Goal: Task Accomplishment & Management: Complete application form

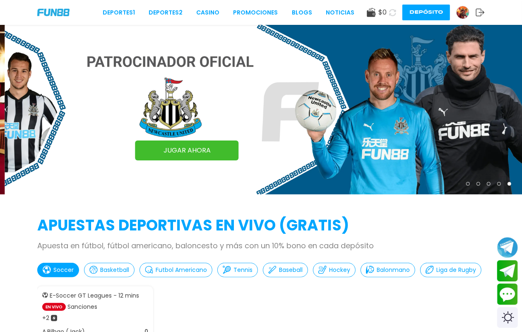
click at [457, 11] on img at bounding box center [463, 12] width 12 height 12
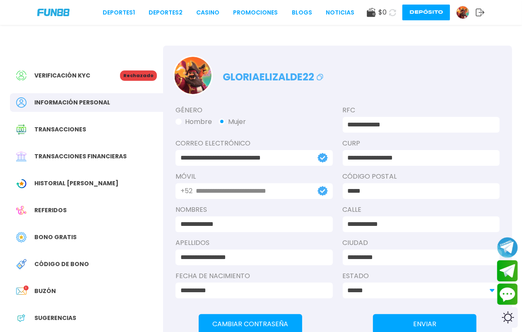
click at [143, 77] on p "Rechazado" at bounding box center [138, 75] width 37 height 10
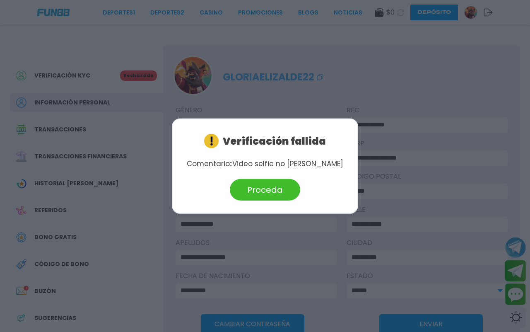
click at [261, 192] on button "Proceda" at bounding box center [265, 190] width 70 height 22
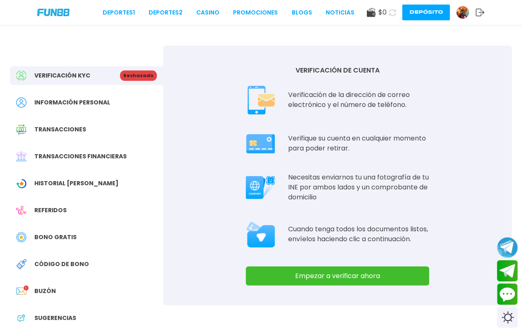
click at [332, 285] on button "Empezar a verificar ahora" at bounding box center [338, 275] width 184 height 19
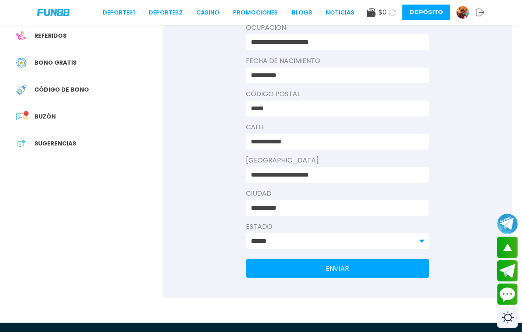
scroll to position [259, 0]
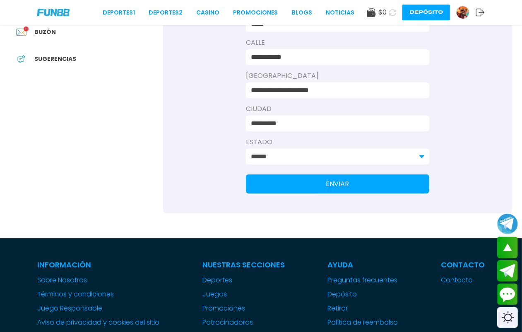
click at [361, 194] on button "ENVIAR" at bounding box center [338, 183] width 184 height 19
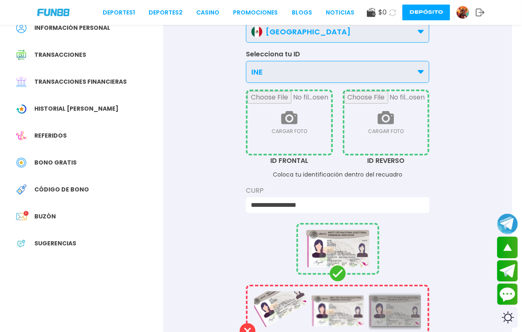
scroll to position [0, 0]
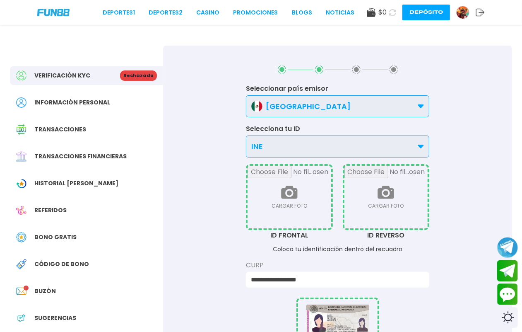
click at [293, 228] on input "file" at bounding box center [290, 197] width 84 height 63
type input "**********"
click at [355, 228] on input "file" at bounding box center [387, 197] width 84 height 63
type input "**********"
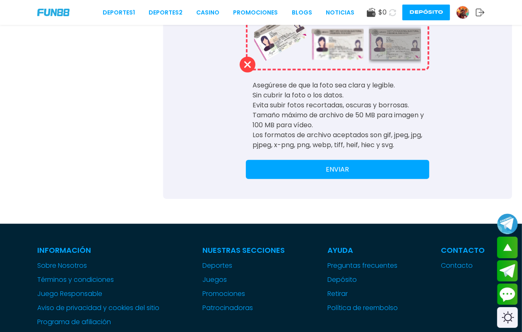
scroll to position [414, 0]
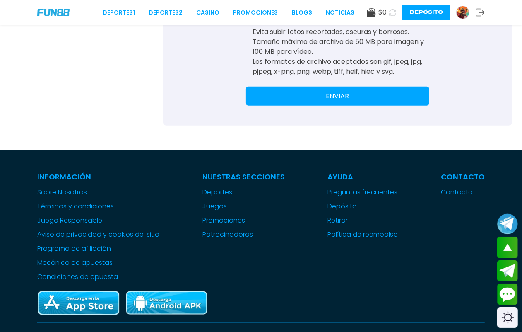
click at [345, 106] on button "ENVIAR" at bounding box center [338, 96] width 184 height 19
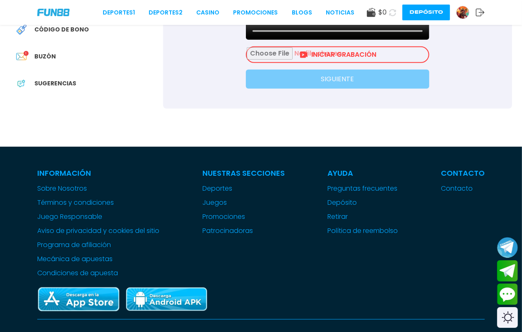
scroll to position [0, 0]
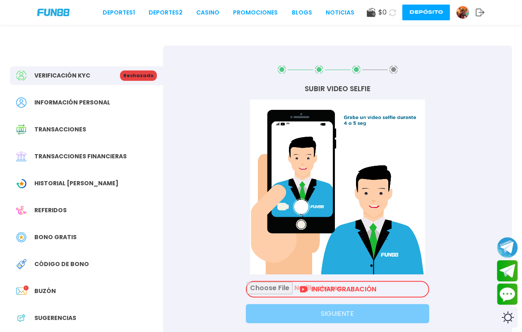
click at [355, 297] on input "file" at bounding box center [338, 289] width 182 height 15
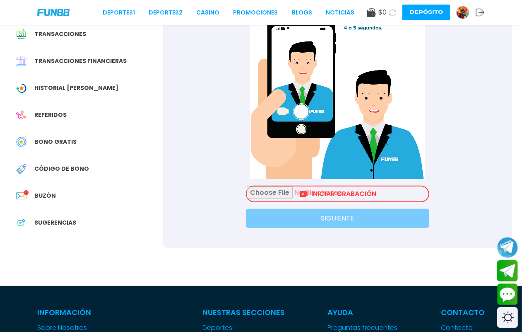
scroll to position [104, 0]
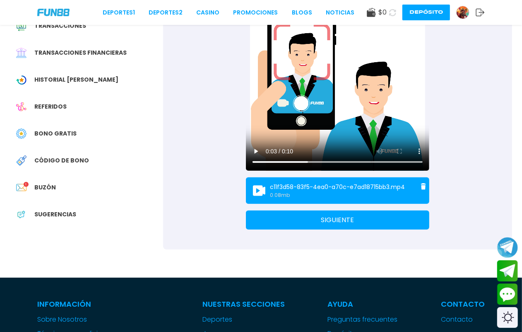
click at [341, 230] on button "SIGUIENTE" at bounding box center [338, 219] width 184 height 19
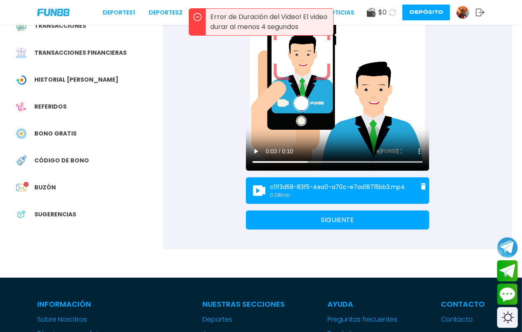
click at [341, 230] on button "SIGUIENTE" at bounding box center [338, 219] width 184 height 19
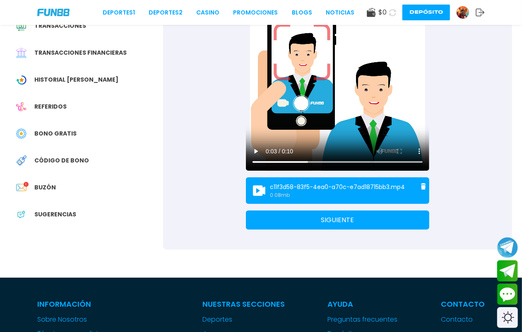
click at [332, 230] on button "SIGUIENTE" at bounding box center [338, 219] width 184 height 19
click at [336, 230] on button "SIGUIENTE" at bounding box center [338, 219] width 184 height 19
click at [328, 199] on p "0.08 mb" at bounding box center [337, 194] width 135 height 7
click at [319, 191] on p "c11f3d58-83f5-4ea0-a70c-e7ad18715bb3.mp4" at bounding box center [337, 187] width 135 height 9
drag, startPoint x: 261, startPoint y: 210, endPoint x: 268, endPoint y: 210, distance: 6.6
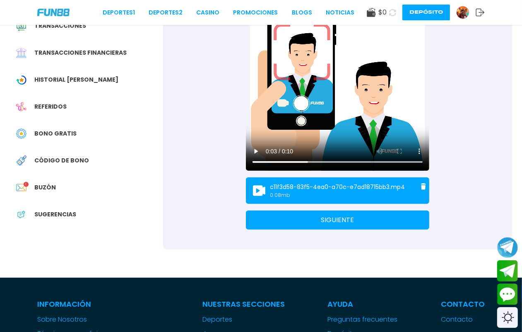
click at [266, 199] on icon at bounding box center [259, 190] width 17 height 17
drag, startPoint x: 414, startPoint y: 200, endPoint x: 414, endPoint y: 211, distance: 11.2
click at [414, 204] on div "c11f3d58-83f5-4ea0-a70c-e7ad18715bb3.mp4 0.08 mb" at bounding box center [338, 190] width 184 height 27
click at [421, 190] on button at bounding box center [424, 186] width 7 height 7
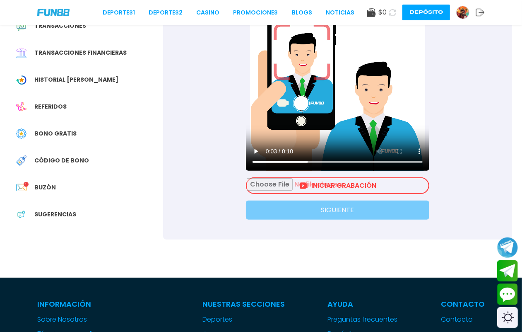
click at [353, 193] on input "file" at bounding box center [338, 185] width 182 height 15
click at [348, 193] on input "file" at bounding box center [338, 185] width 182 height 15
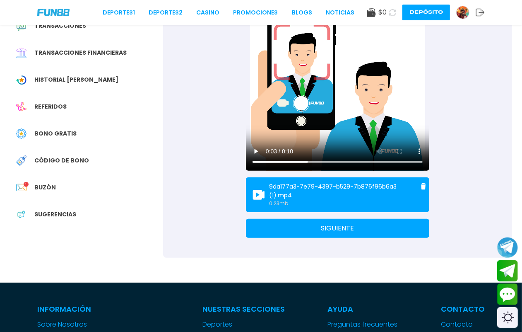
click at [348, 238] on button "SIGUIENTE" at bounding box center [338, 228] width 184 height 19
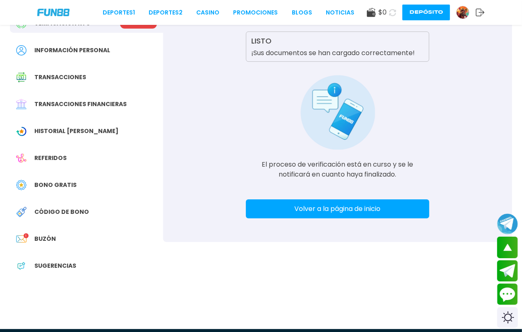
scroll to position [0, 0]
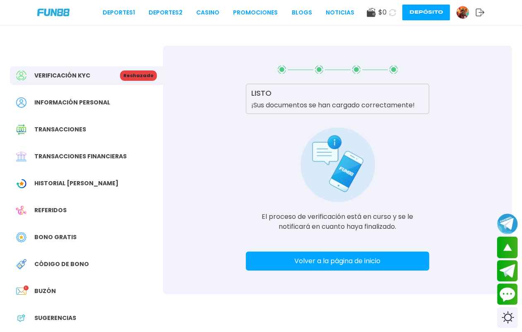
click at [326, 271] on button "Volver a la página de inicio" at bounding box center [338, 261] width 184 height 19
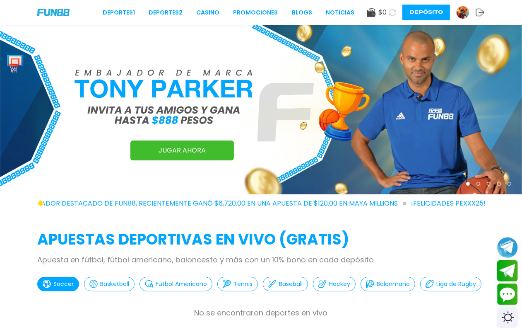
click at [463, 17] on div at bounding box center [463, 12] width 13 height 13
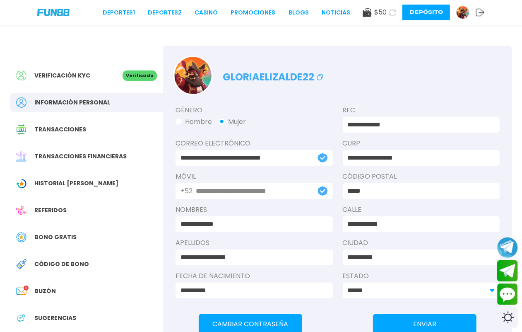
click at [389, 15] on icon at bounding box center [392, 12] width 7 height 7
click at [232, 11] on link "Promociones" at bounding box center [253, 12] width 45 height 9
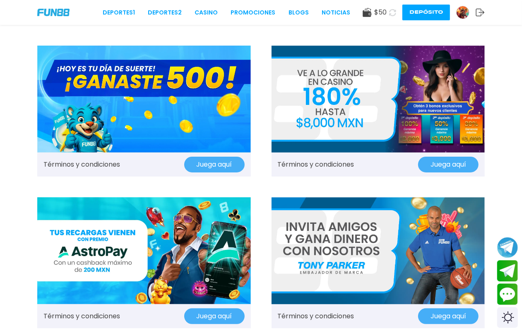
click at [138, 99] on img at bounding box center [144, 99] width 214 height 107
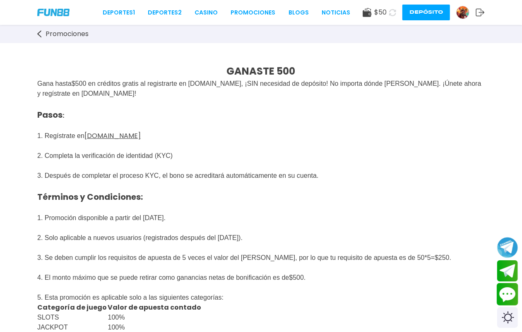
click at [506, 289] on button "Contact customer service" at bounding box center [508, 294] width 22 height 22
click at [195, 13] on link "CASINO" at bounding box center [206, 12] width 23 height 9
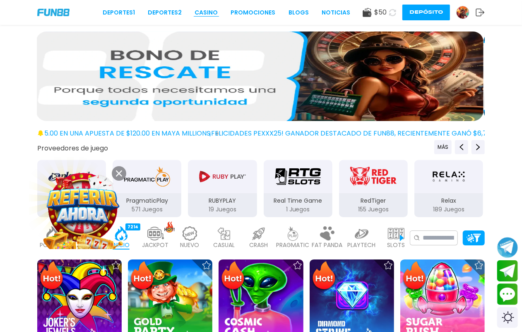
click at [203, 12] on link "CASINO" at bounding box center [206, 12] width 23 height 9
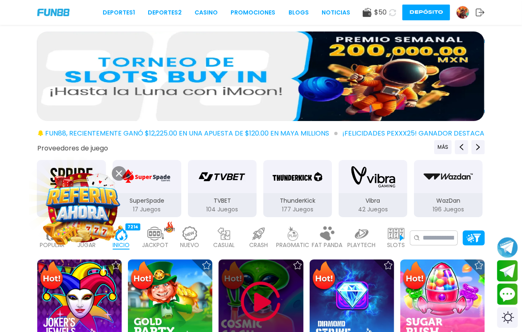
scroll to position [207, 0]
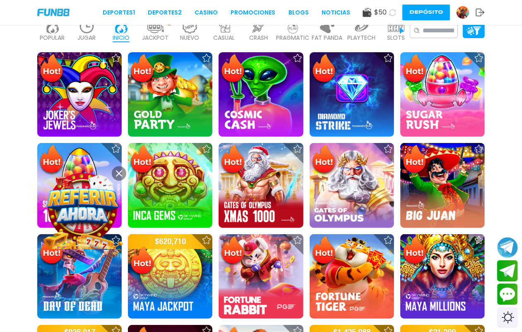
click at [94, 34] on img at bounding box center [87, 26] width 17 height 15
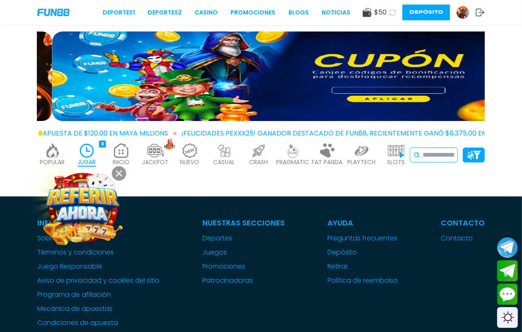
click at [434, 160] on input at bounding box center [438, 155] width 31 height 10
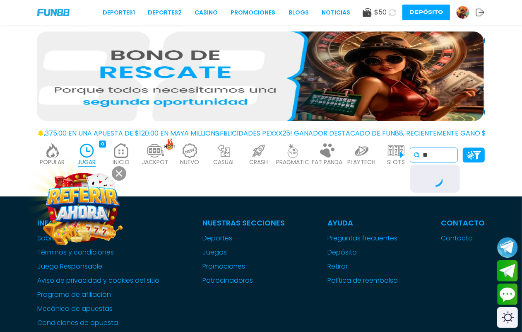
type input "*"
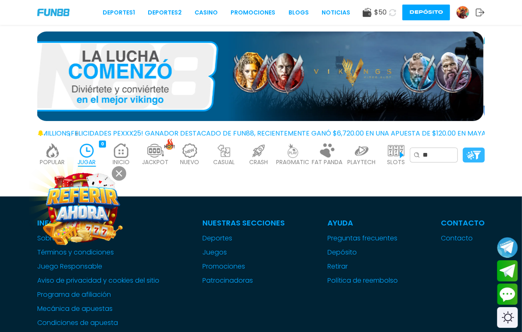
click at [480, 162] on div at bounding box center [474, 155] width 22 height 15
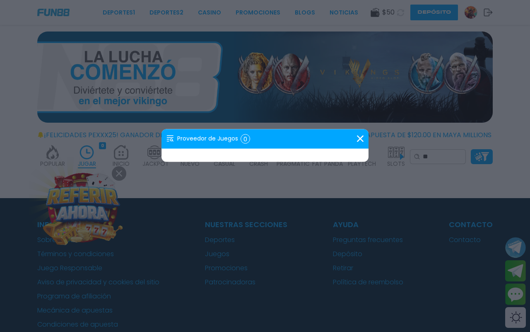
click at [47, 153] on div at bounding box center [265, 166] width 530 height 332
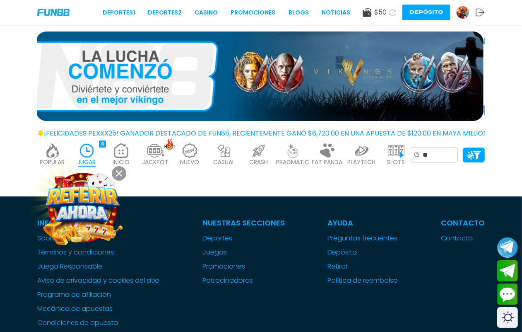
click at [46, 158] on img at bounding box center [52, 150] width 17 height 15
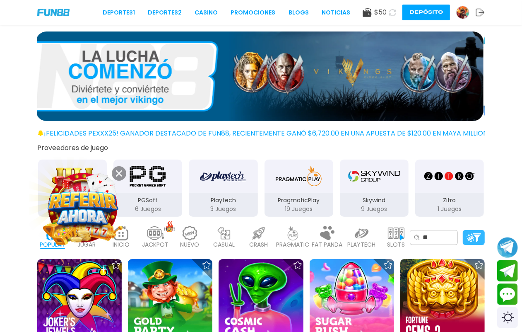
click at [475, 242] on img at bounding box center [474, 237] width 15 height 9
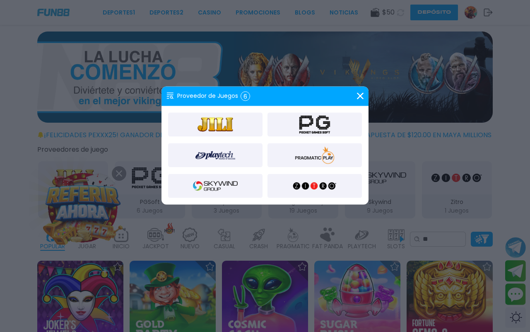
click at [224, 123] on img at bounding box center [215, 124] width 45 height 20
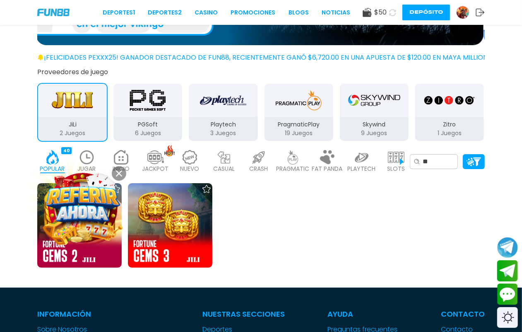
scroll to position [155, 0]
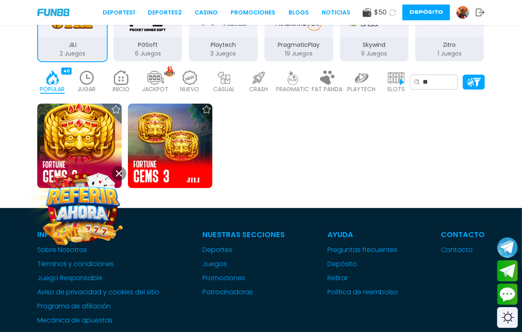
click at [50, 85] on img at bounding box center [52, 77] width 17 height 15
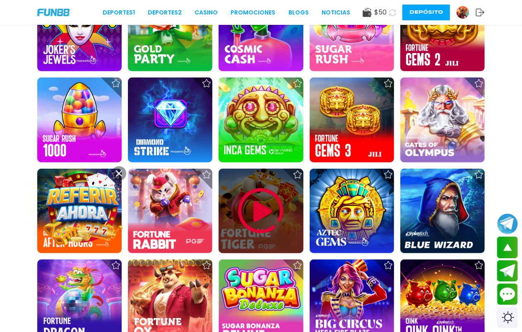
scroll to position [155, 0]
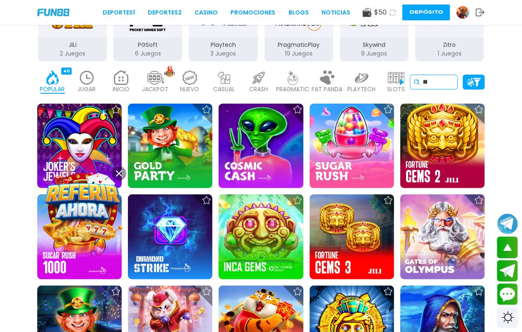
click at [441, 87] on input "**" at bounding box center [438, 82] width 31 height 10
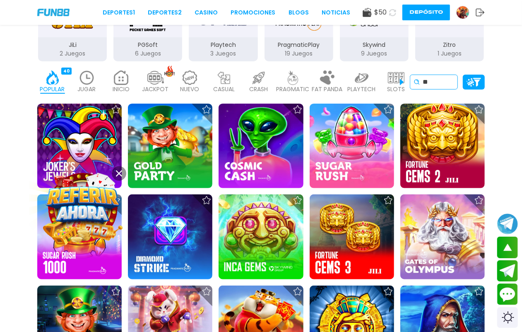
type input "*"
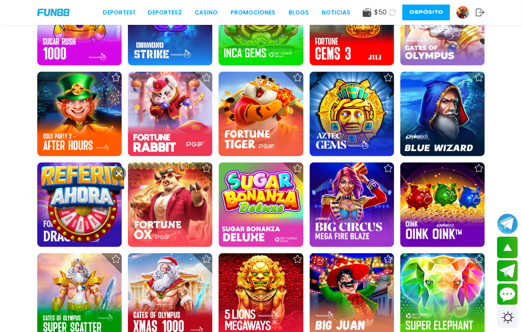
scroll to position [207, 0]
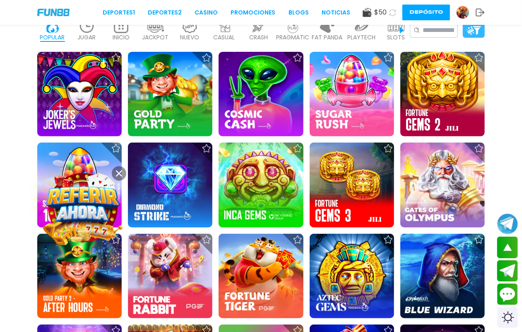
click at [470, 35] on img at bounding box center [474, 30] width 15 height 9
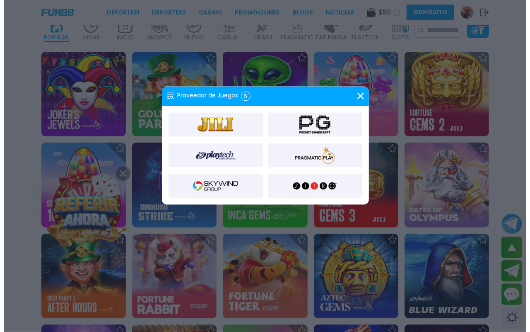
scroll to position [208, 0]
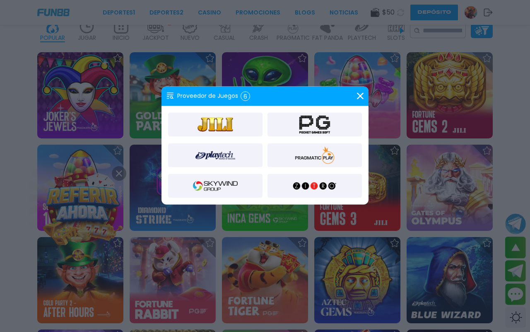
click at [235, 126] on img at bounding box center [215, 124] width 45 height 20
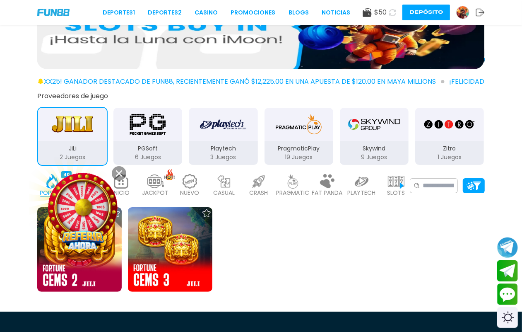
scroll to position [104, 0]
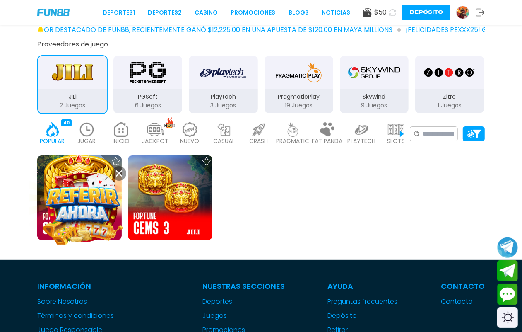
click at [53, 168] on div at bounding box center [82, 207] width 83 height 83
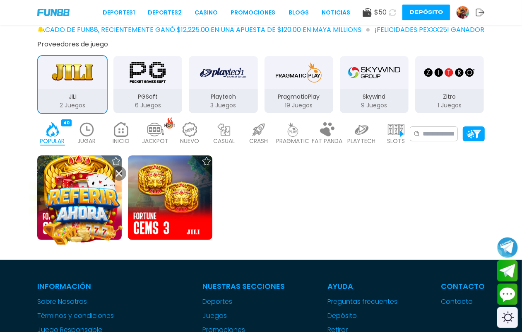
click at [53, 170] on img at bounding box center [83, 207] width 75 height 75
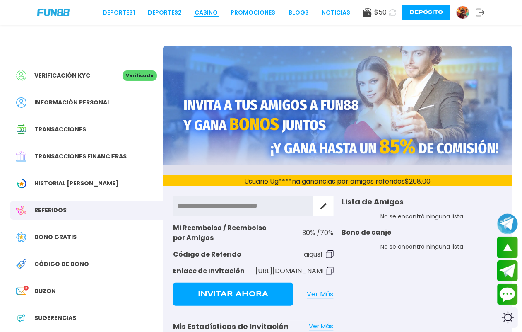
click at [206, 15] on link "CASINO" at bounding box center [206, 12] width 23 height 9
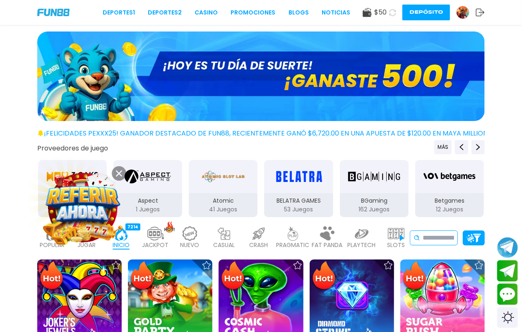
click at [421, 245] on div "No se ha encontrado ningún juego." at bounding box center [434, 237] width 48 height 15
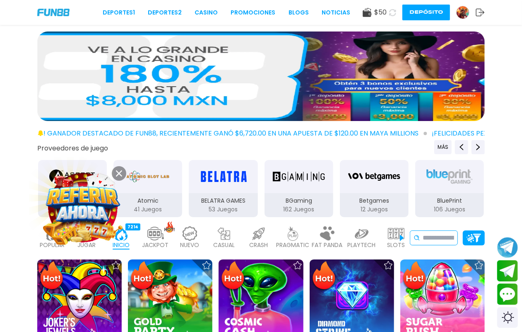
click at [431, 243] on input at bounding box center [438, 238] width 31 height 10
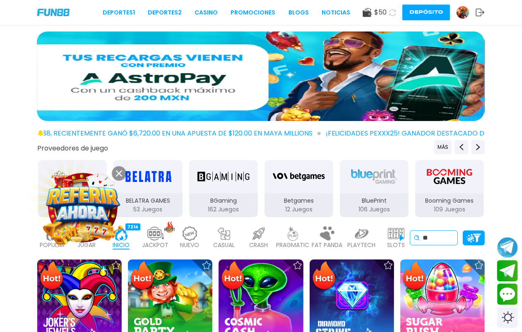
type input "*"
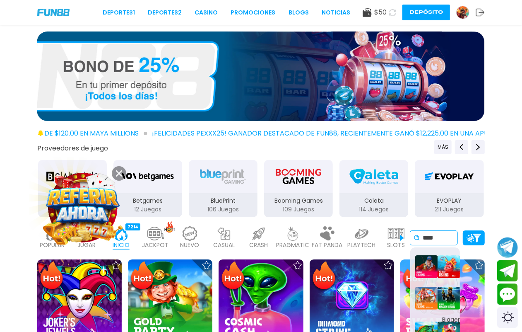
type input "****"
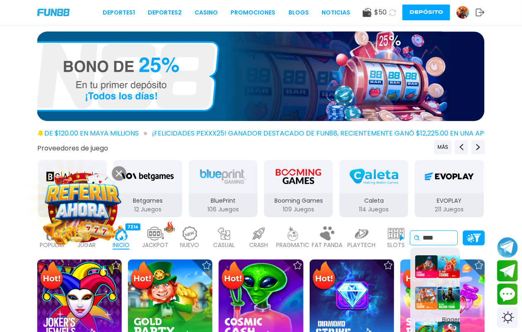
click at [446, 313] on div "Alaskan Fish ing All-star Fish ing BAO CHUAN FISH ING Big Bass Mission Fish in …" at bounding box center [436, 313] width 50 height 133
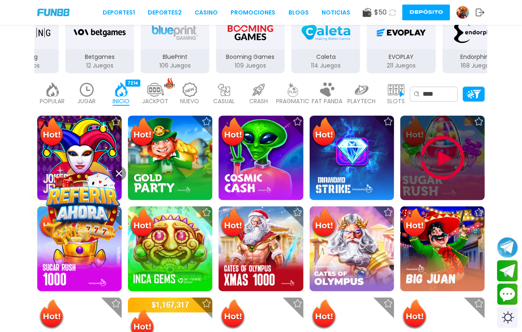
scroll to position [207, 0]
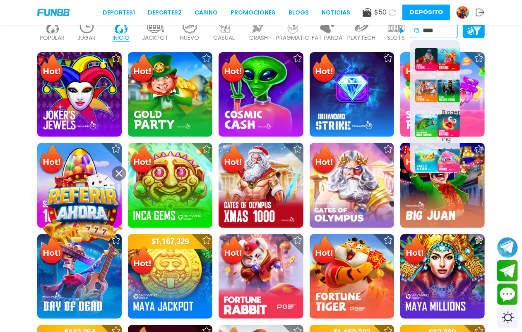
click at [448, 36] on input "****" at bounding box center [438, 31] width 31 height 10
click at [441, 73] on div "All-star Fish ing" at bounding box center [446, 59] width 17 height 27
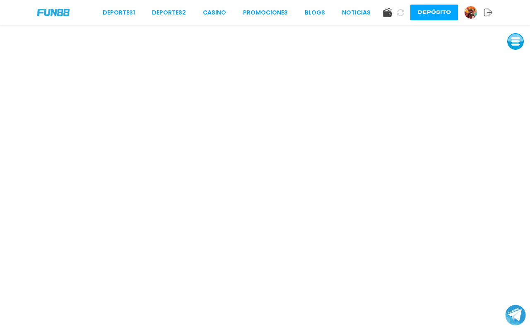
click at [467, 6] on img at bounding box center [471, 12] width 12 height 12
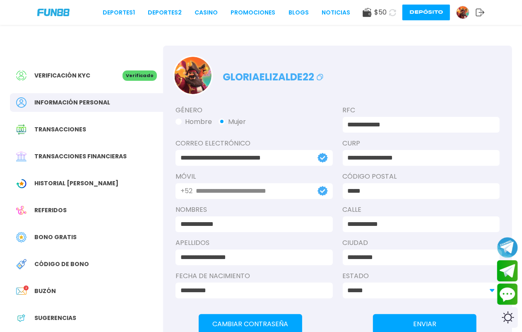
click at [405, 15] on button "Depósito" at bounding box center [427, 13] width 48 height 16
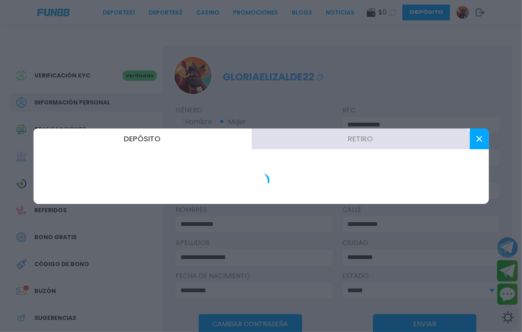
click at [473, 125] on div at bounding box center [261, 166] width 522 height 332
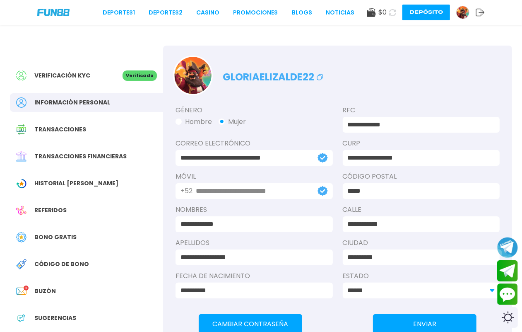
click at [461, 15] on img at bounding box center [463, 12] width 12 height 12
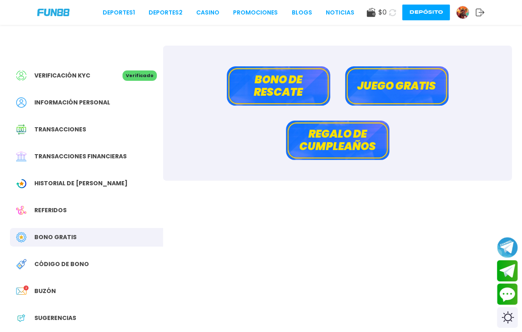
click at [271, 80] on button "Bono de rescate" at bounding box center [279, 85] width 104 height 39
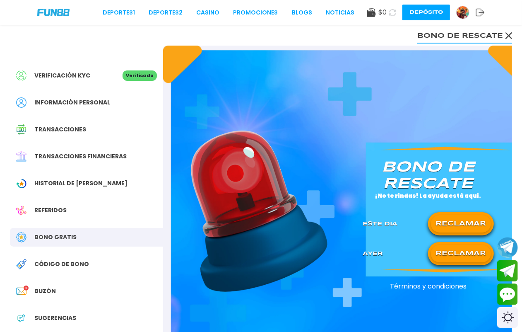
click at [474, 232] on button "RECLAMAR" at bounding box center [461, 223] width 60 height 17
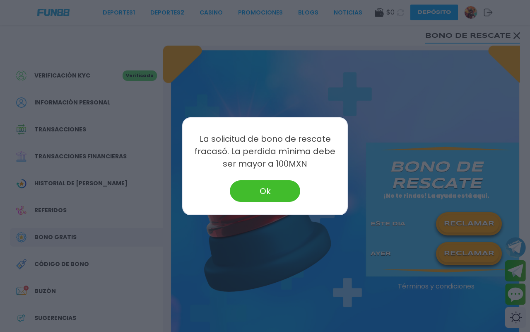
drag, startPoint x: 268, startPoint y: 194, endPoint x: 292, endPoint y: 199, distance: 24.6
click at [268, 194] on button "Ok" at bounding box center [265, 191] width 70 height 22
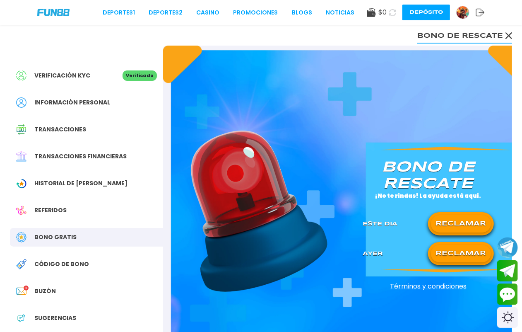
click at [456, 262] on button "RECLAMAR" at bounding box center [461, 253] width 60 height 17
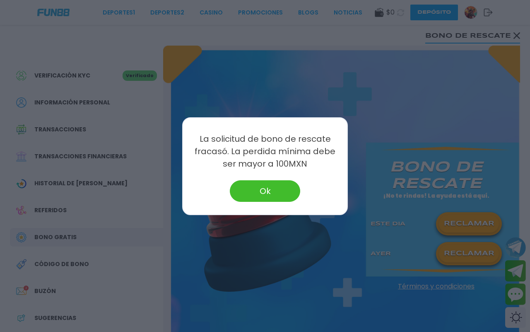
drag, startPoint x: 245, startPoint y: 189, endPoint x: 261, endPoint y: 189, distance: 16.2
click at [247, 189] on button "Ok" at bounding box center [265, 191] width 70 height 22
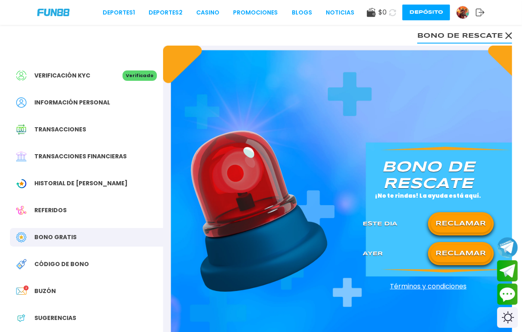
click at [473, 232] on button "RECLAMAR" at bounding box center [461, 223] width 60 height 17
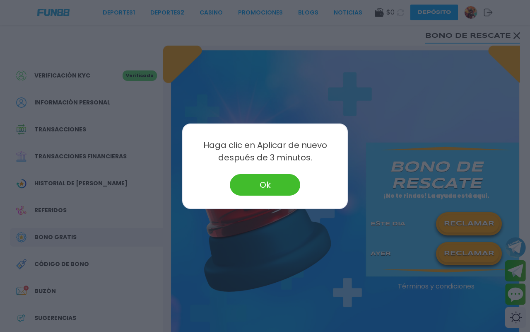
click at [268, 184] on button "Ok" at bounding box center [265, 185] width 70 height 22
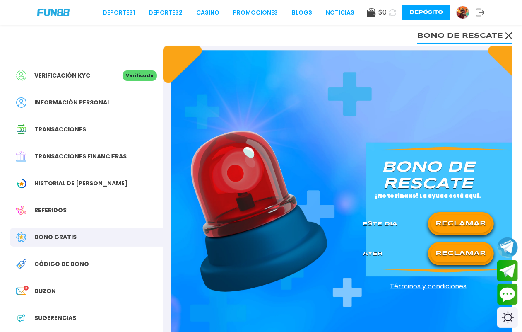
click at [434, 262] on button "RECLAMAR" at bounding box center [461, 253] width 60 height 17
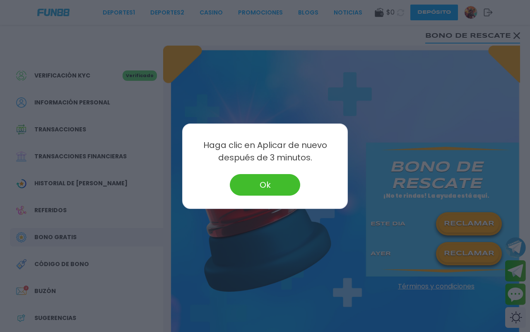
click at [273, 188] on button "Ok" at bounding box center [265, 185] width 70 height 22
